Goal: Task Accomplishment & Management: Use online tool/utility

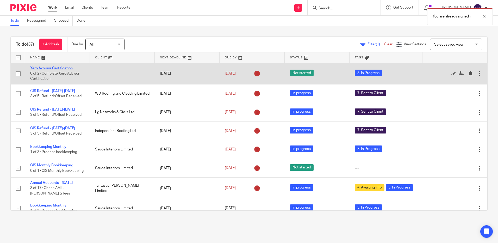
click at [61, 67] on link "Xero Advisor Certification" at bounding box center [51, 68] width 42 height 4
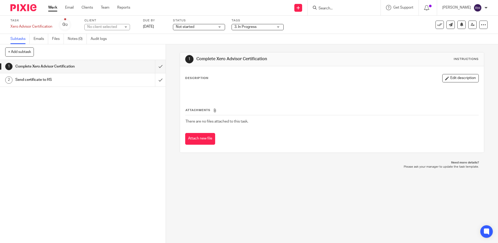
click at [219, 28] on div "Not started Not started" at bounding box center [199, 27] width 52 height 6
click at [188, 44] on span "In progress" at bounding box center [186, 46] width 18 height 4
click at [25, 8] on img at bounding box center [23, 7] width 26 height 7
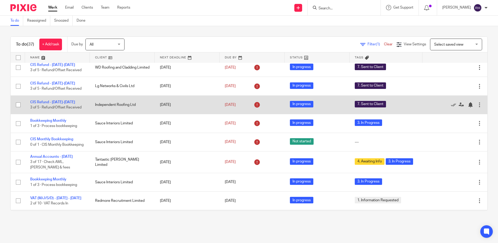
scroll to position [52, 0]
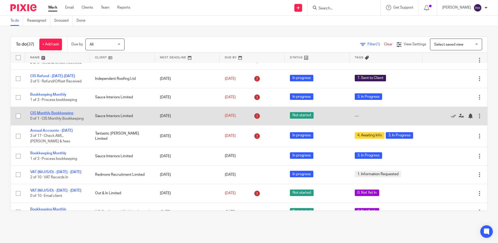
click at [60, 111] on link "CIS Monthly Bookkeeping" at bounding box center [51, 113] width 43 height 4
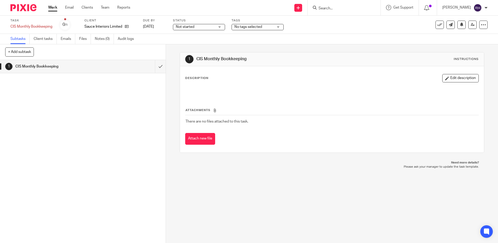
click at [220, 28] on div "Not started Not started" at bounding box center [199, 27] width 52 height 6
click at [194, 43] on li "In progress" at bounding box center [199, 46] width 52 height 11
click at [278, 28] on div "No tags selected" at bounding box center [257, 27] width 52 height 6
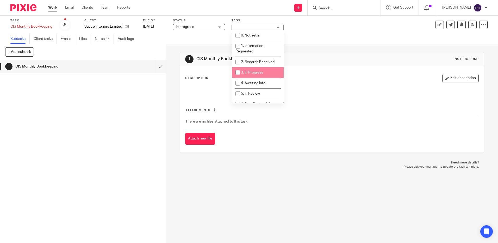
click at [238, 71] on input "checkbox" at bounding box center [238, 72] width 10 height 10
checkbox input "true"
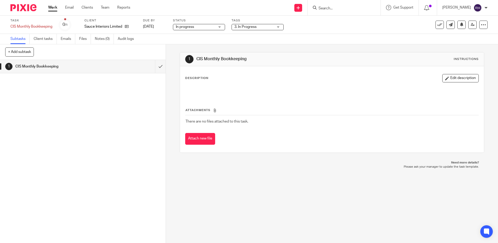
click at [23, 11] on img at bounding box center [23, 7] width 26 height 7
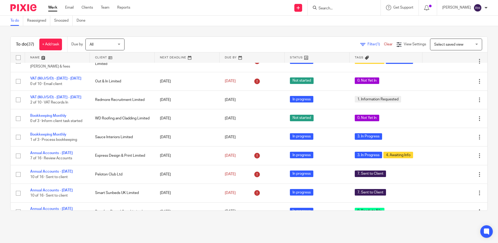
scroll to position [130, 0]
